Goal: Information Seeking & Learning: Learn about a topic

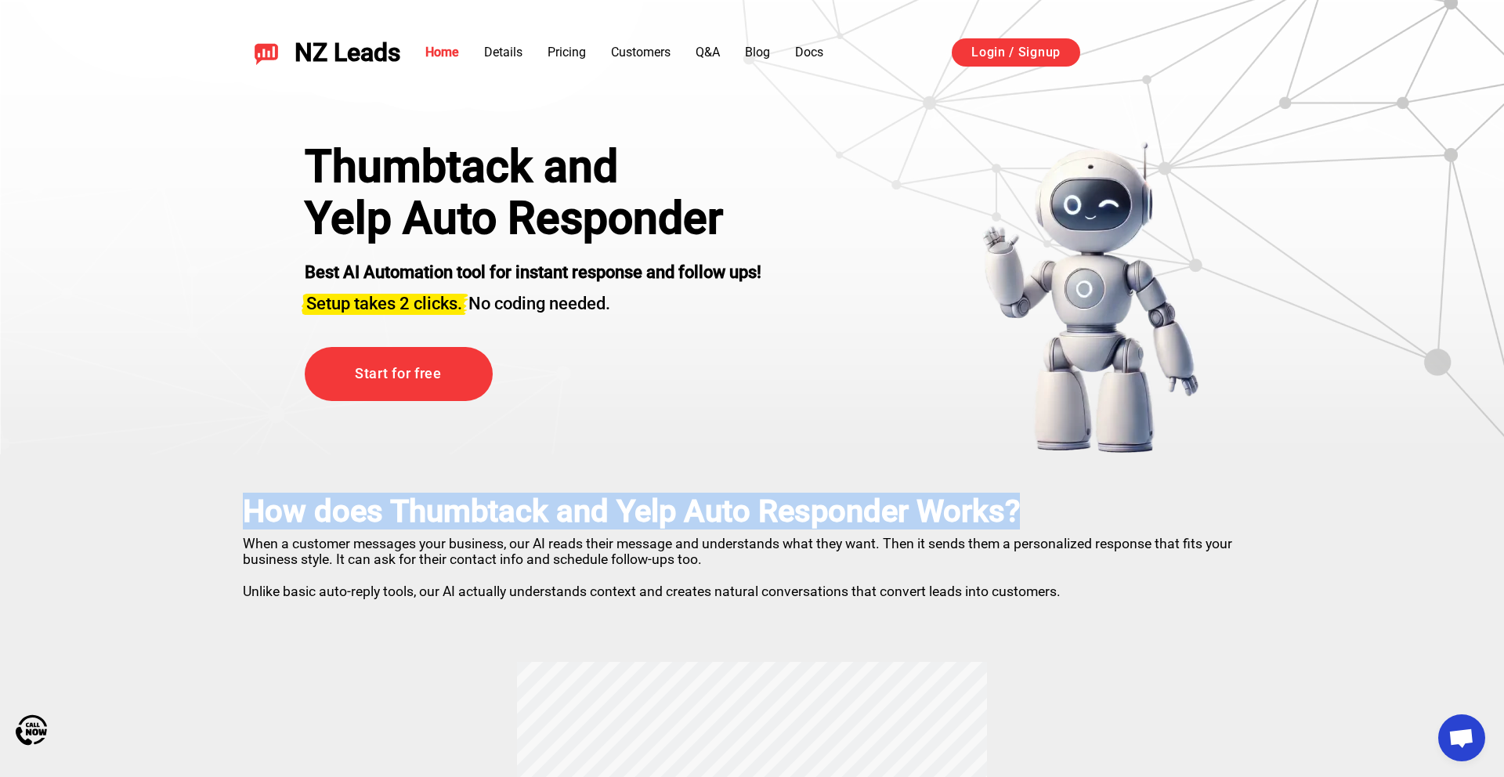
drag, startPoint x: 237, startPoint y: 517, endPoint x: 1032, endPoint y: 500, distance: 795.9
copy h2 "How does Thumbtack and Yelp Auto Responder Works?"
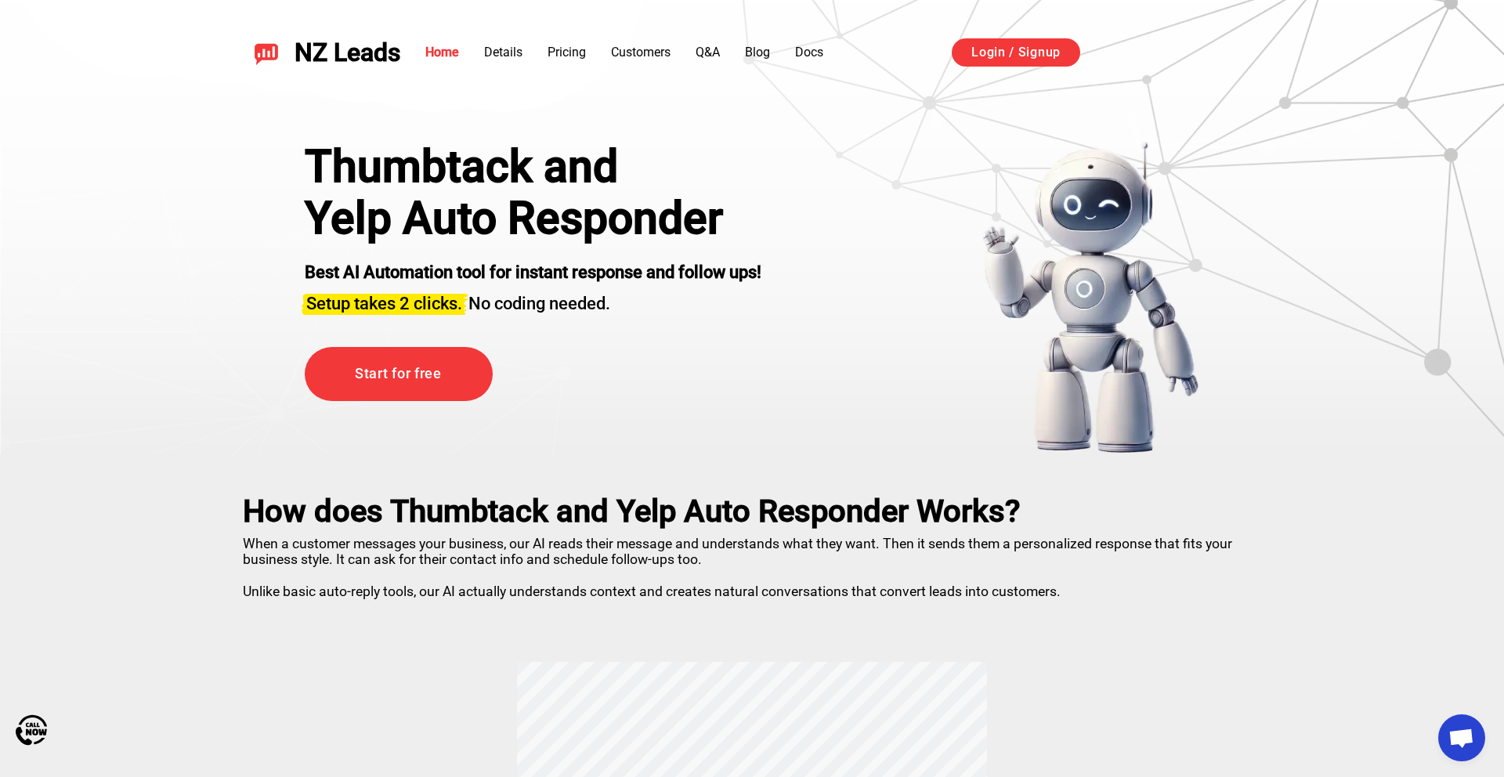
click at [383, 271] on strong "Best AI Automation tool for instant response and follow ups!" at bounding box center [533, 272] width 457 height 20
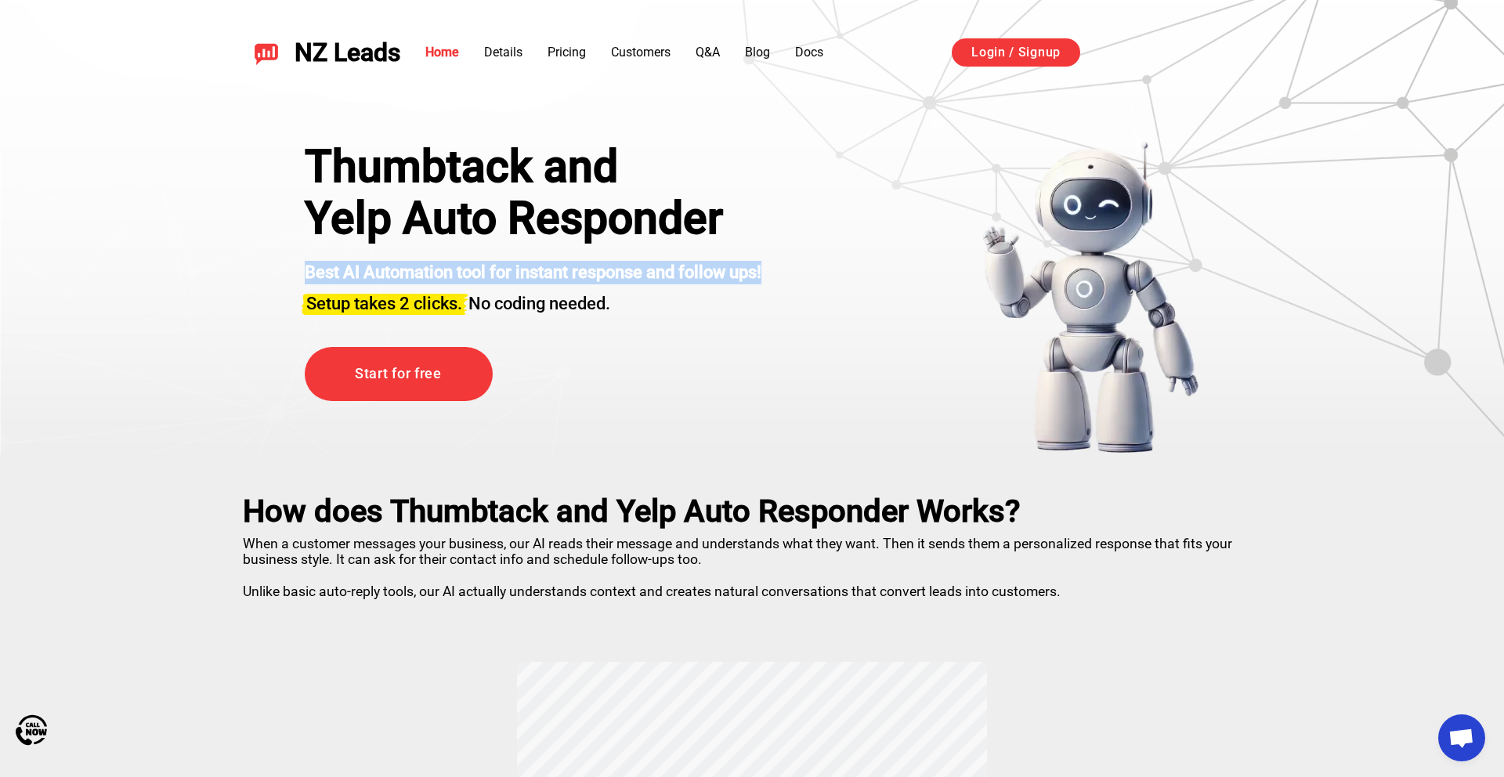
click at [383, 271] on strong "Best AI Automation tool for instant response and follow ups!" at bounding box center [533, 272] width 457 height 20
copy strong "Best AI Automation tool for instant response and follow ups!"
